Goal: Transaction & Acquisition: Purchase product/service

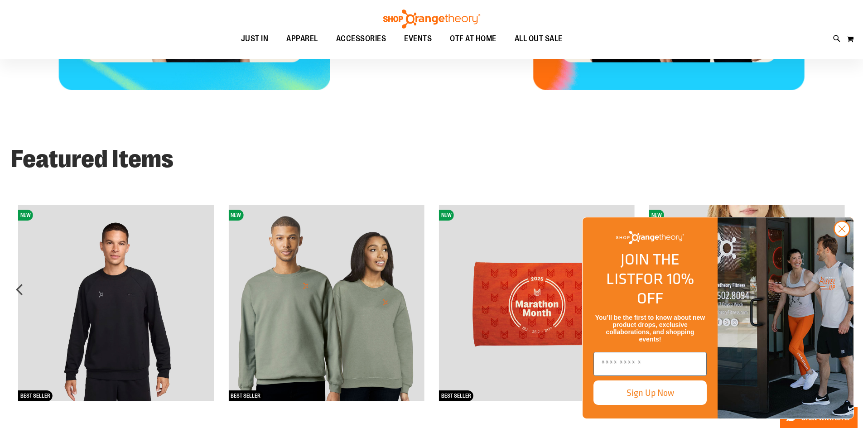
scroll to position [679, 0]
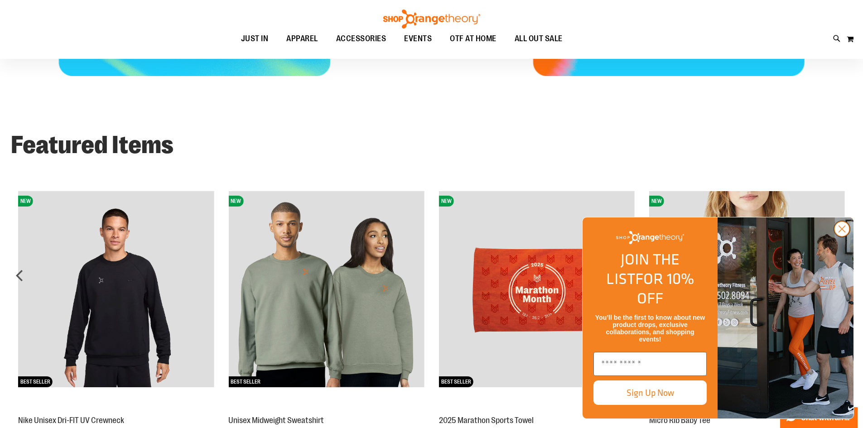
click at [842, 237] on circle "Close dialog" at bounding box center [842, 229] width 15 height 15
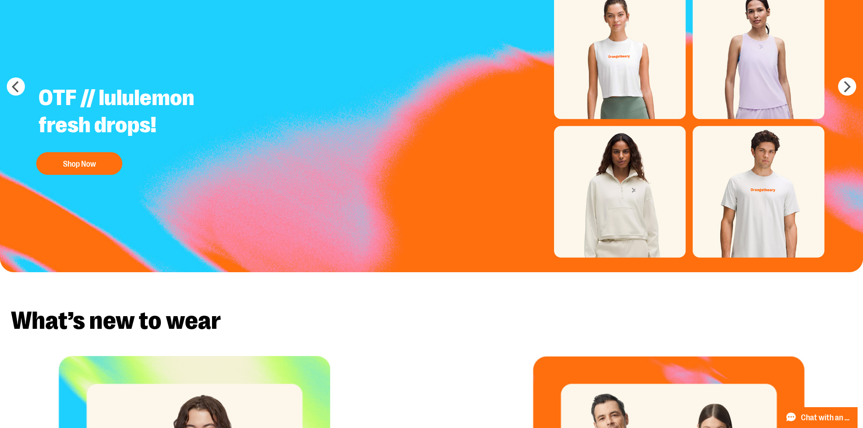
scroll to position [0, 0]
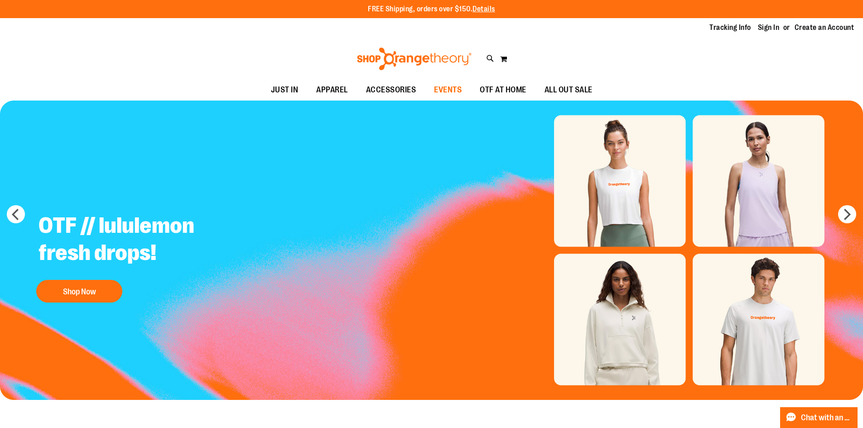
click at [437, 88] on span "EVENTS" at bounding box center [448, 90] width 28 height 20
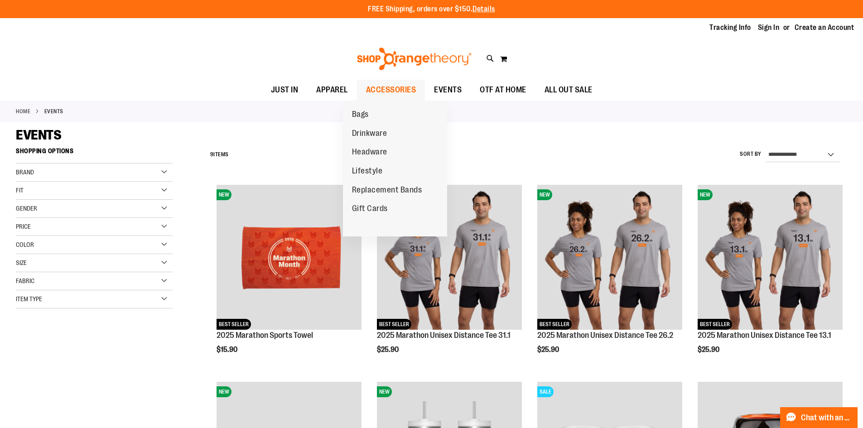
click at [385, 90] on span "ACCESSORIES" at bounding box center [391, 90] width 50 height 20
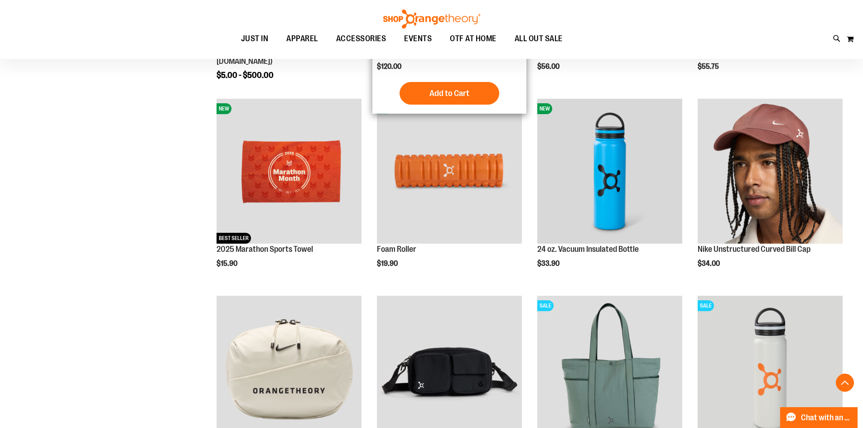
scroll to position [317, 0]
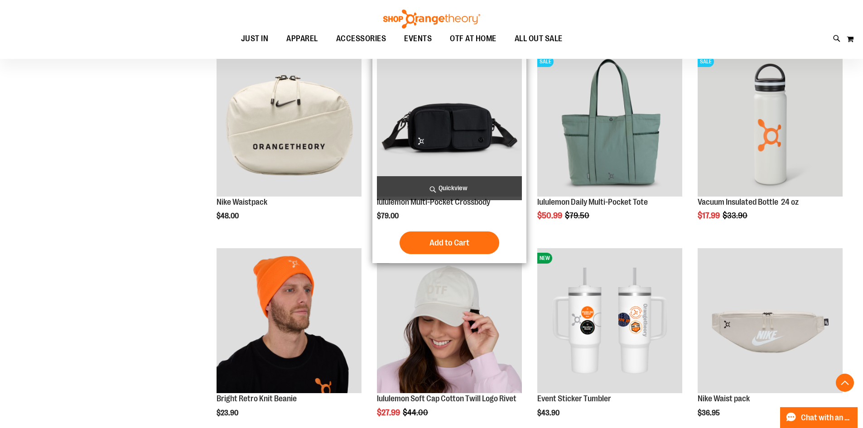
scroll to position [543, 0]
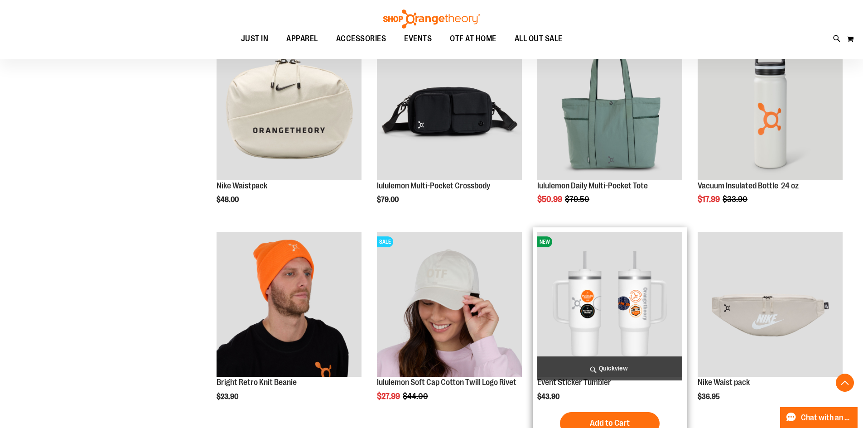
click at [614, 304] on img "product" at bounding box center [610, 304] width 145 height 145
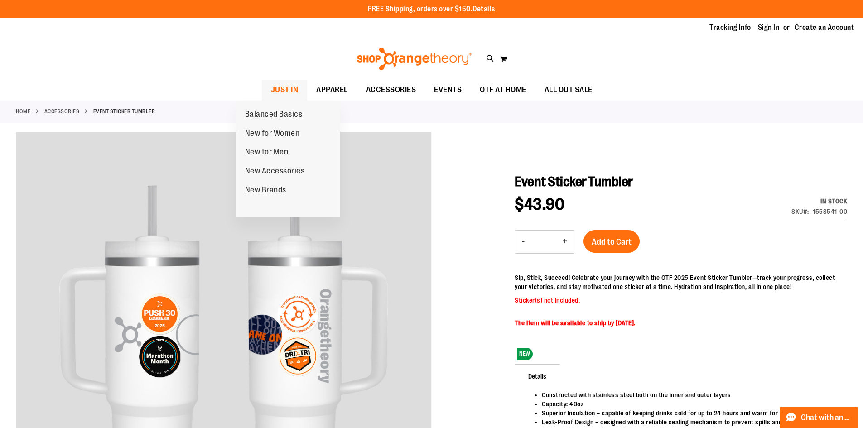
click at [271, 92] on span "JUST IN" at bounding box center [285, 90] width 28 height 20
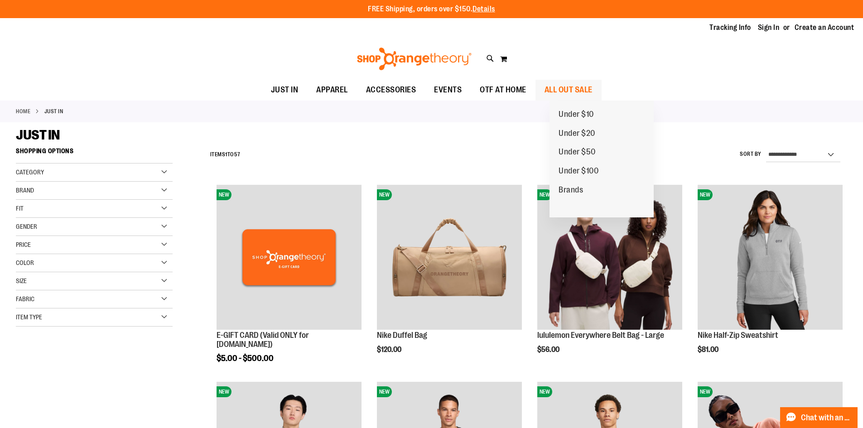
click at [587, 85] on span "ALL OUT SALE" at bounding box center [569, 90] width 48 height 20
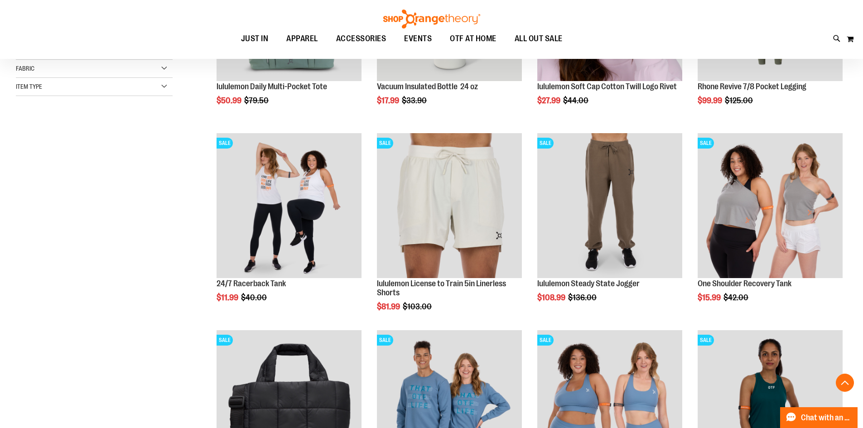
scroll to position [272, 0]
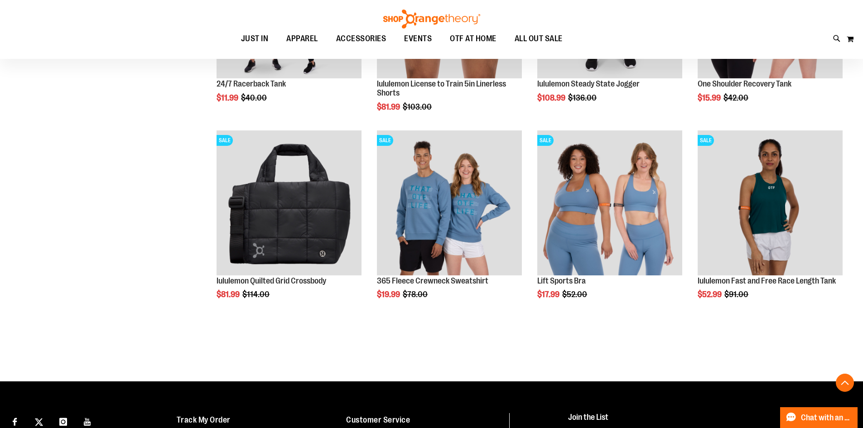
scroll to position [453, 0]
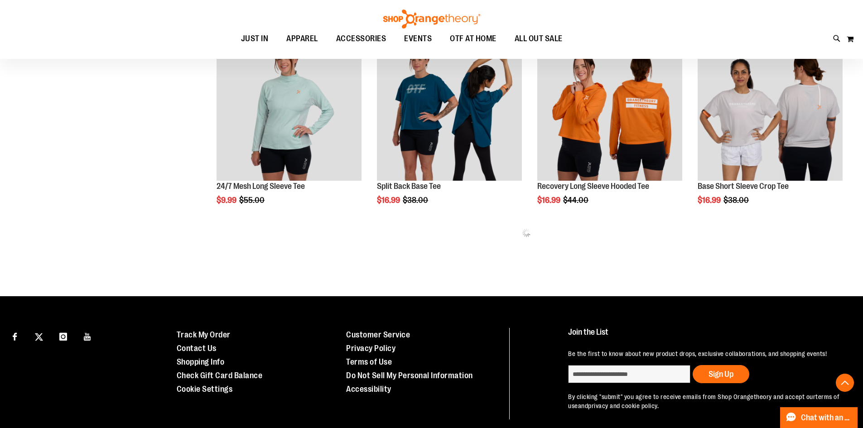
scroll to position [1180, 0]
